Goal: Task Accomplishment & Management: Use online tool/utility

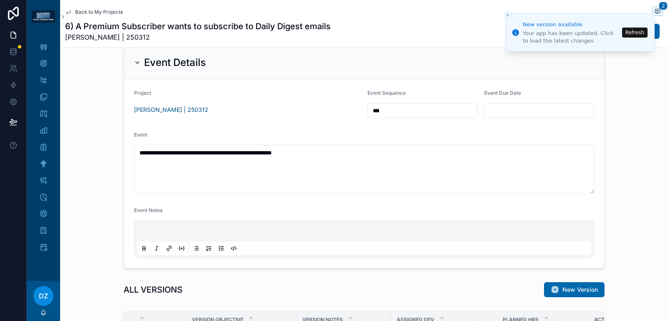
scroll to position [562, 0]
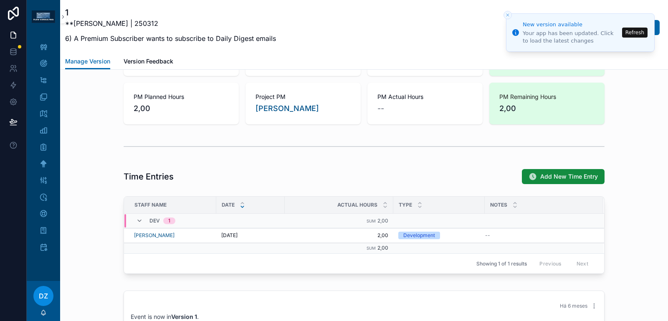
scroll to position [729, 0]
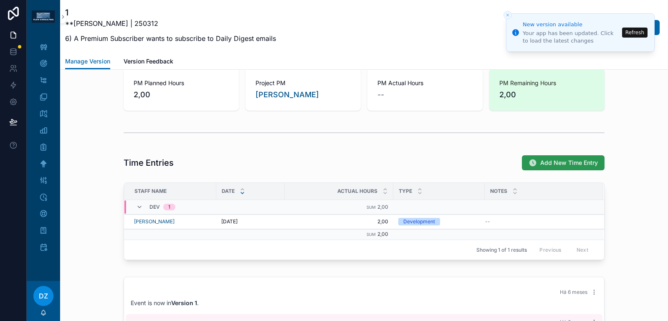
click at [537, 170] on button "Add New Time Entry" at bounding box center [563, 162] width 83 height 15
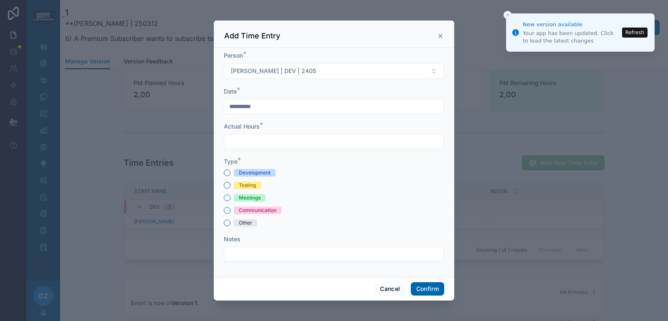
click at [262, 170] on div "Development" at bounding box center [255, 173] width 32 height 8
click at [230, 170] on button "Development" at bounding box center [227, 172] width 7 height 7
click at [267, 138] on input "text" at bounding box center [333, 142] width 219 height 12
type input "****"
click at [432, 289] on button "Confirm" at bounding box center [427, 288] width 33 height 13
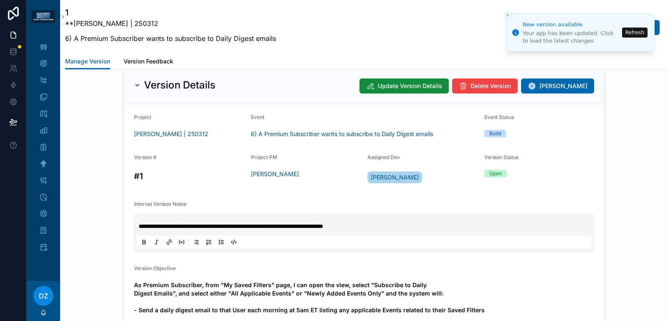
scroll to position [108, 0]
